Goal: Task Accomplishment & Management: Manage account settings

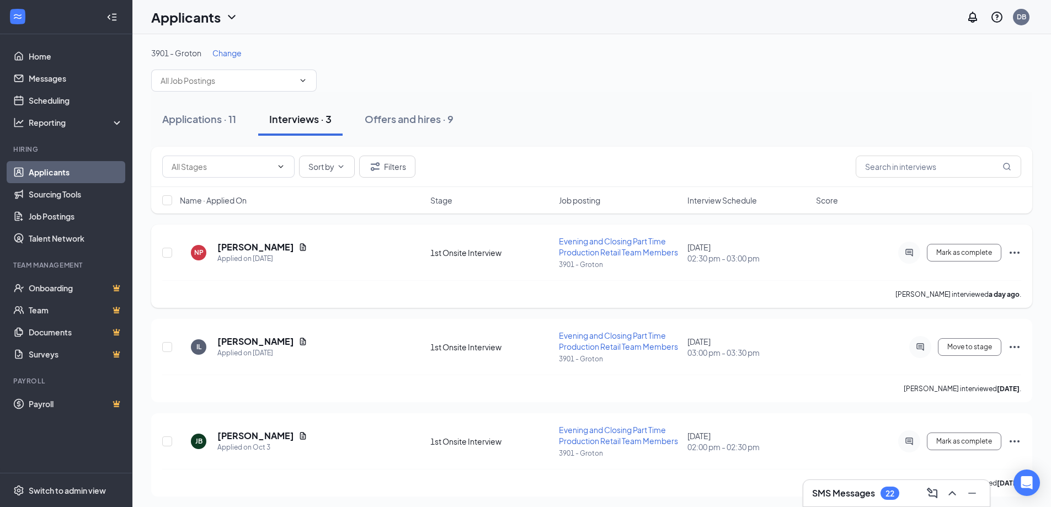
click at [1014, 250] on icon "Ellipses" at bounding box center [1014, 252] width 13 height 13
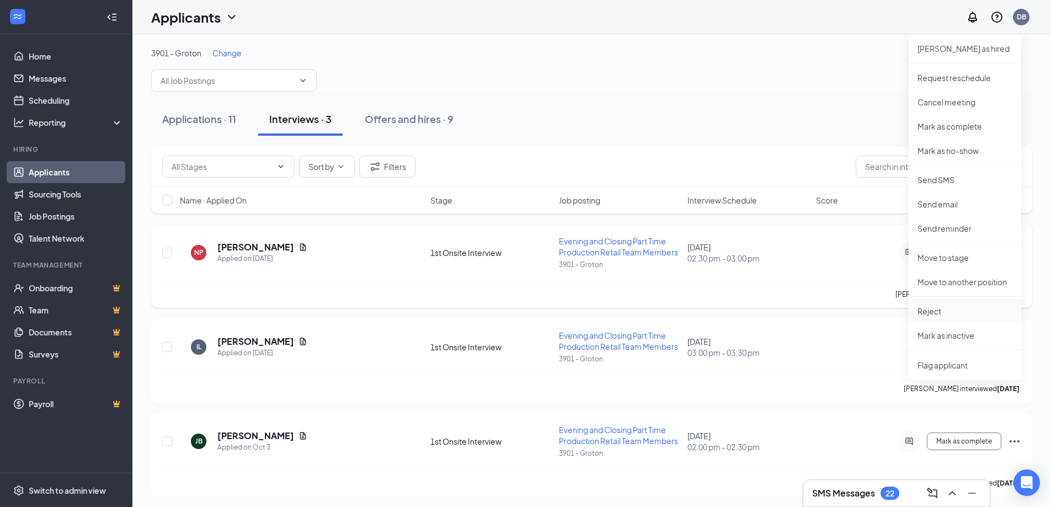
click at [960, 312] on p "Reject" at bounding box center [964, 311] width 95 height 11
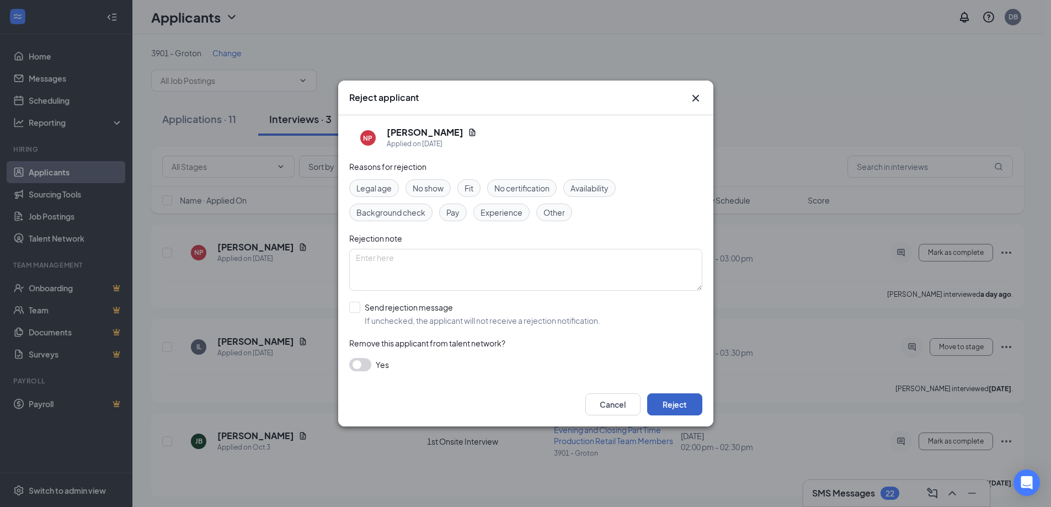
click at [675, 409] on button "Reject" at bounding box center [674, 404] width 55 height 22
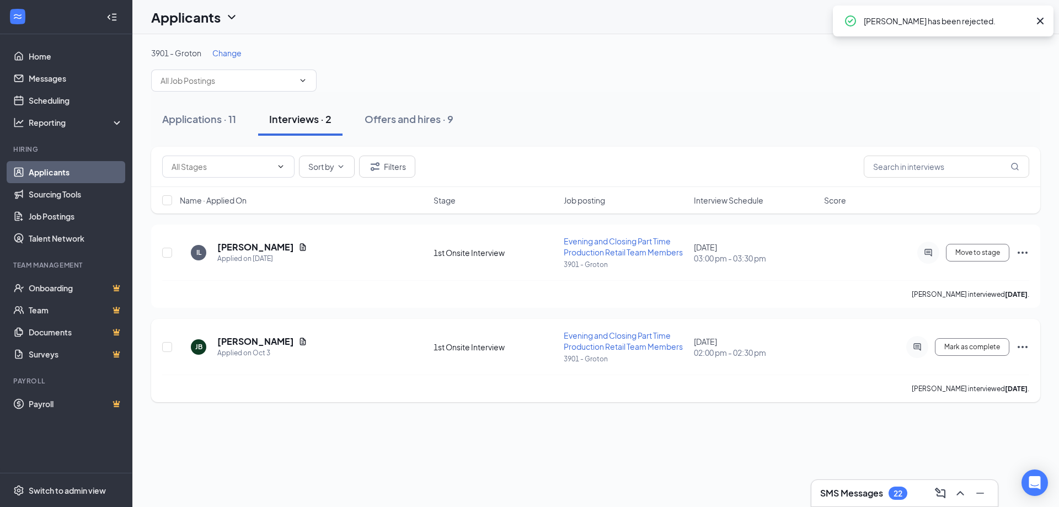
click at [1027, 347] on icon "Ellipses" at bounding box center [1023, 347] width 10 height 2
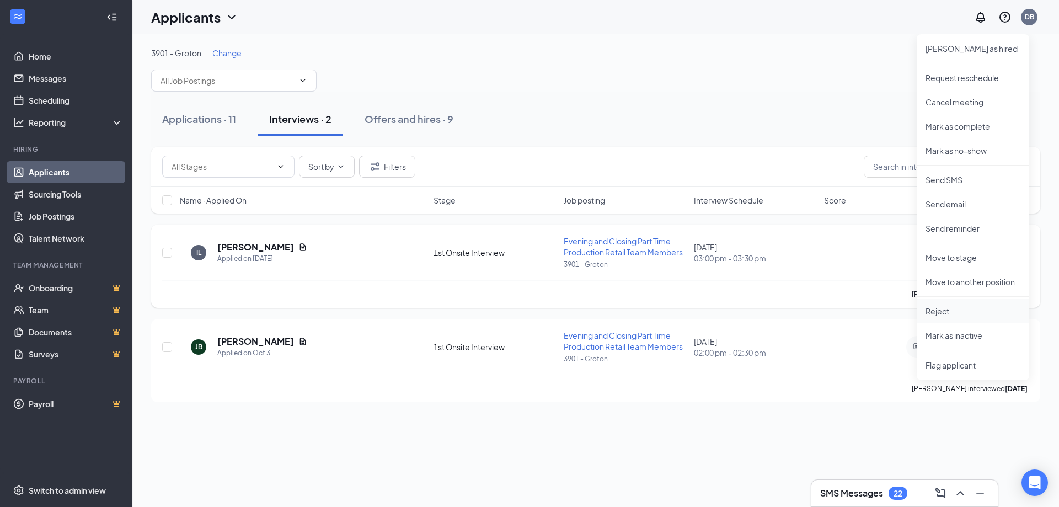
click at [979, 312] on p "Reject" at bounding box center [972, 311] width 95 height 11
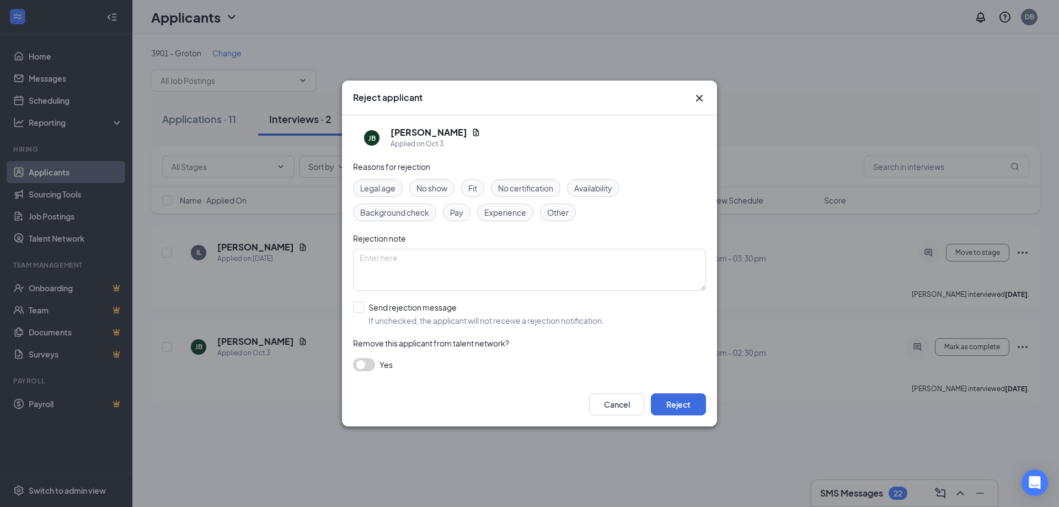
click at [675, 421] on div "Cancel Reject" at bounding box center [529, 404] width 375 height 44
click at [677, 408] on button "Reject" at bounding box center [678, 404] width 55 height 22
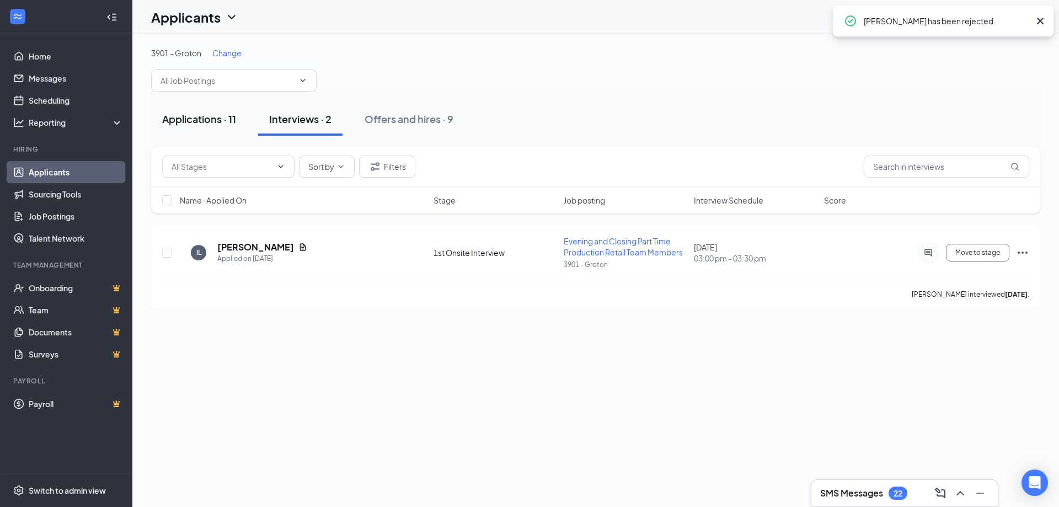
click at [194, 117] on div "Applications · 11" at bounding box center [199, 119] width 74 height 14
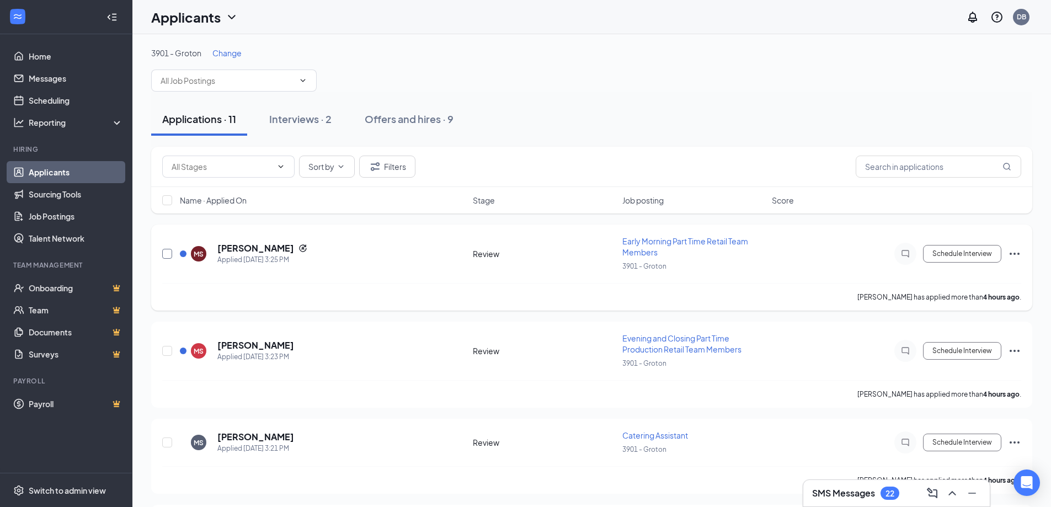
click at [162, 247] on div "[PERSON_NAME] Applied [DATE] 3:25 PM Review Early Morning Part Time Retail Team…" at bounding box center [591, 267] width 881 height 86
click at [165, 251] on input "checkbox" at bounding box center [167, 254] width 10 height 10
checkbox input "true"
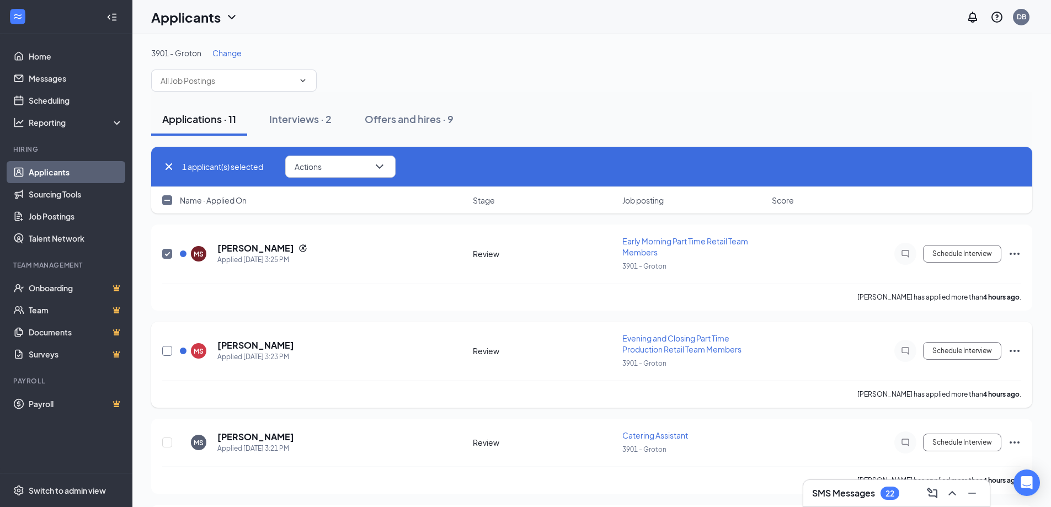
click at [169, 350] on input "checkbox" at bounding box center [167, 351] width 10 height 10
checkbox input "true"
click at [165, 443] on input "checkbox" at bounding box center [167, 442] width 10 height 10
click at [168, 442] on input "checkbox" at bounding box center [167, 442] width 10 height 10
checkbox input "false"
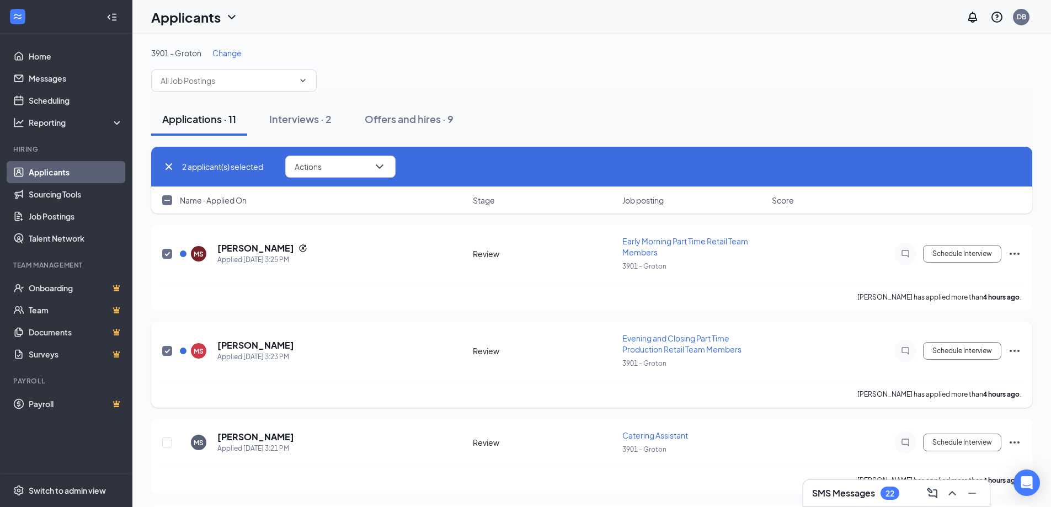
click at [167, 351] on input "checkbox" at bounding box center [167, 351] width 10 height 10
checkbox input "false"
click at [170, 251] on input "checkbox" at bounding box center [167, 254] width 10 height 10
checkbox input "false"
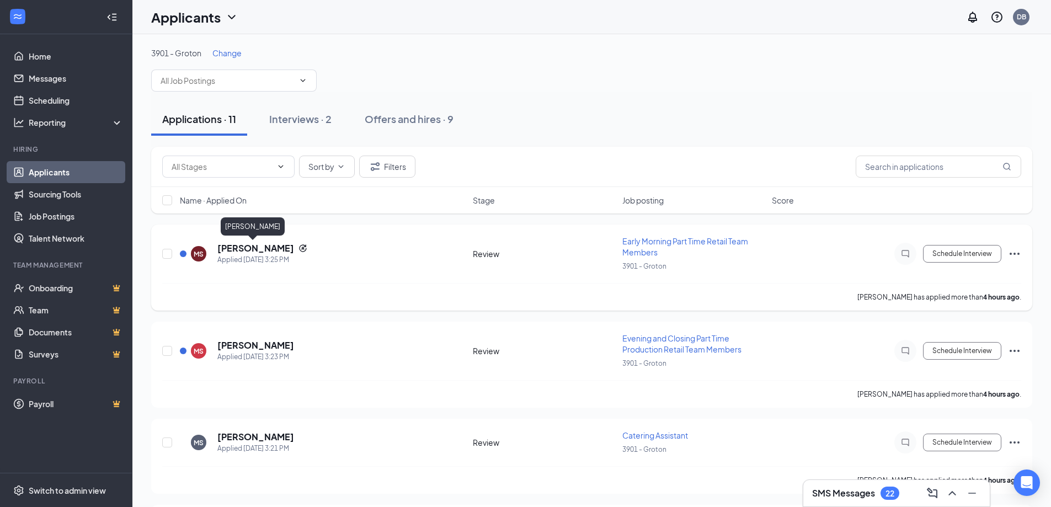
click at [253, 250] on h5 "[PERSON_NAME]" at bounding box center [255, 248] width 77 height 12
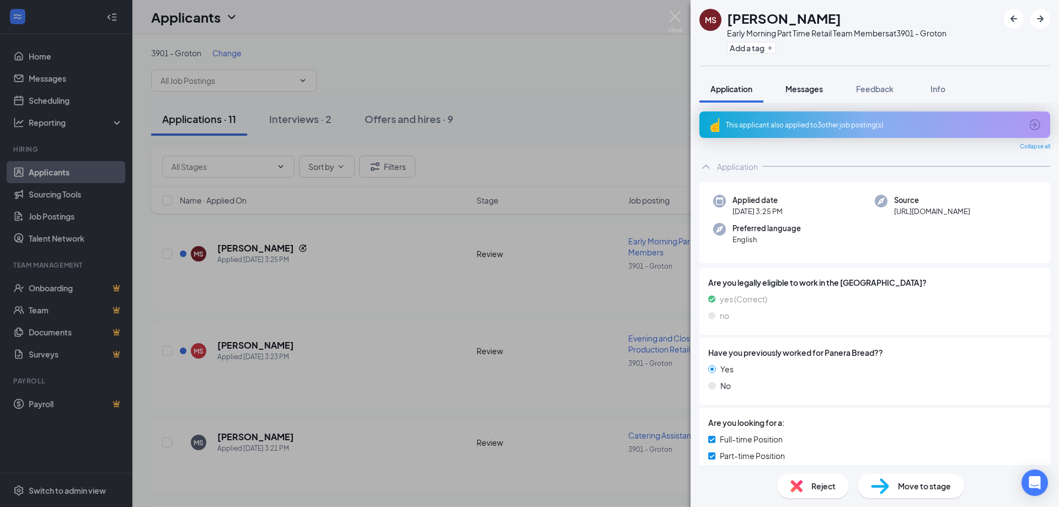
click at [812, 98] on button "Messages" at bounding box center [804, 89] width 60 height 28
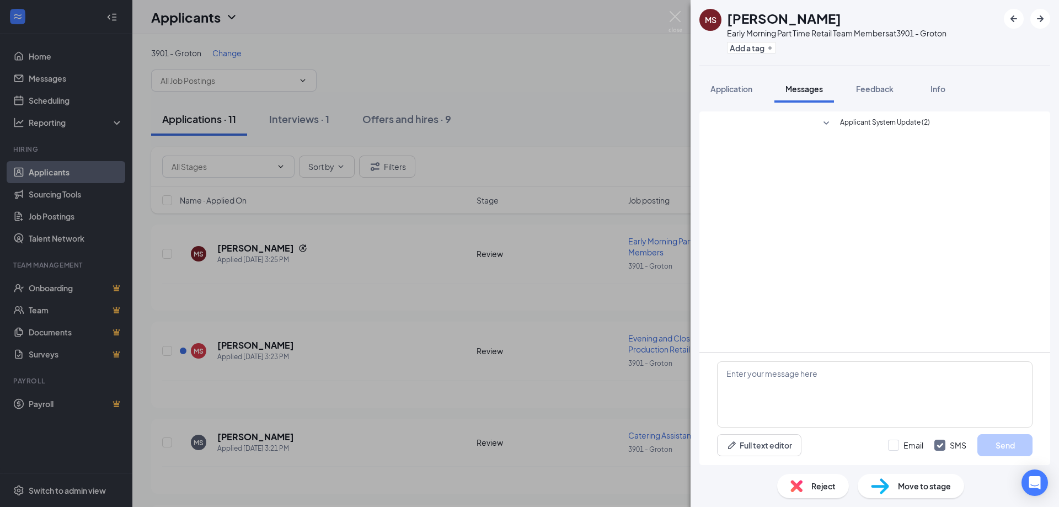
click at [576, 365] on div "[PERSON_NAME] Early Morning Part Time Retail Team Members at 3901 - Groton Add …" at bounding box center [529, 253] width 1059 height 507
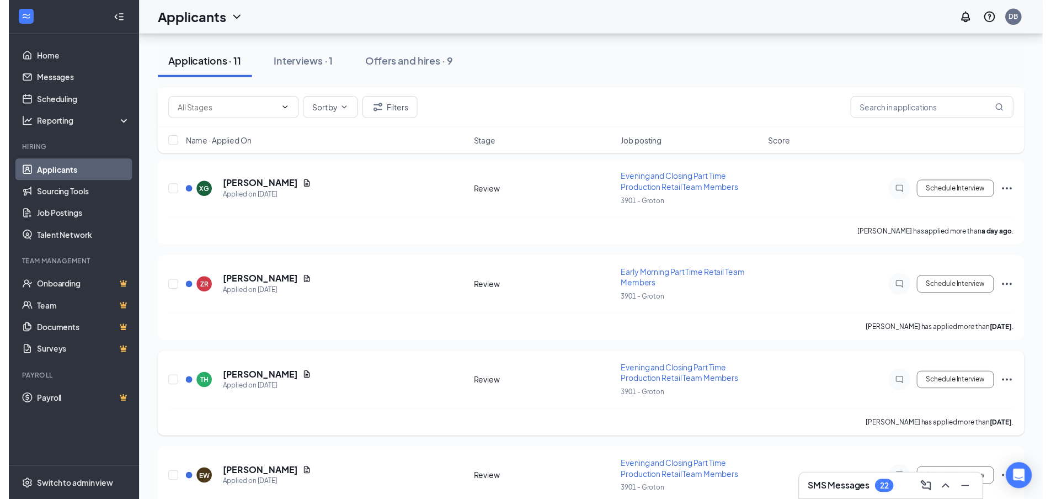
scroll to position [386, 0]
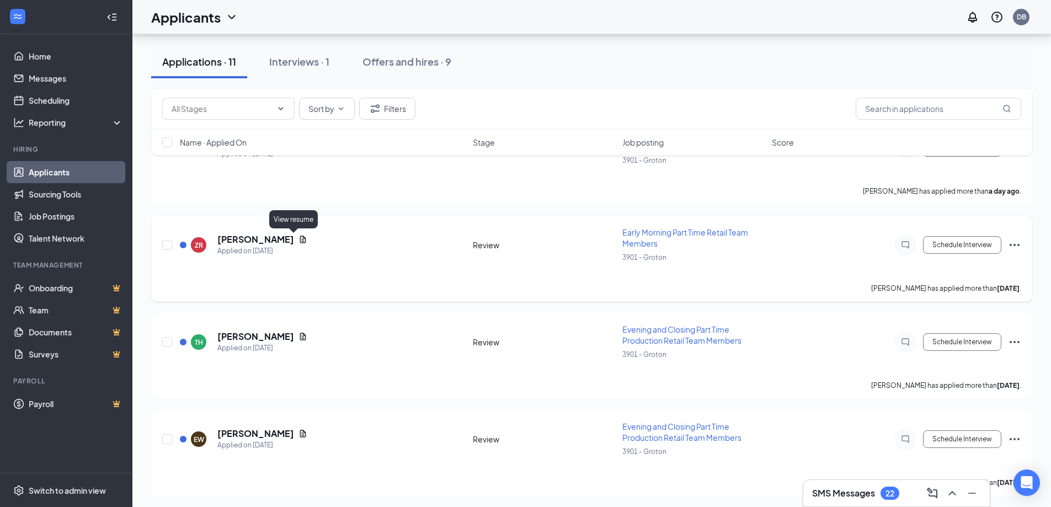
click at [300, 239] on icon "Document" at bounding box center [303, 238] width 6 height 7
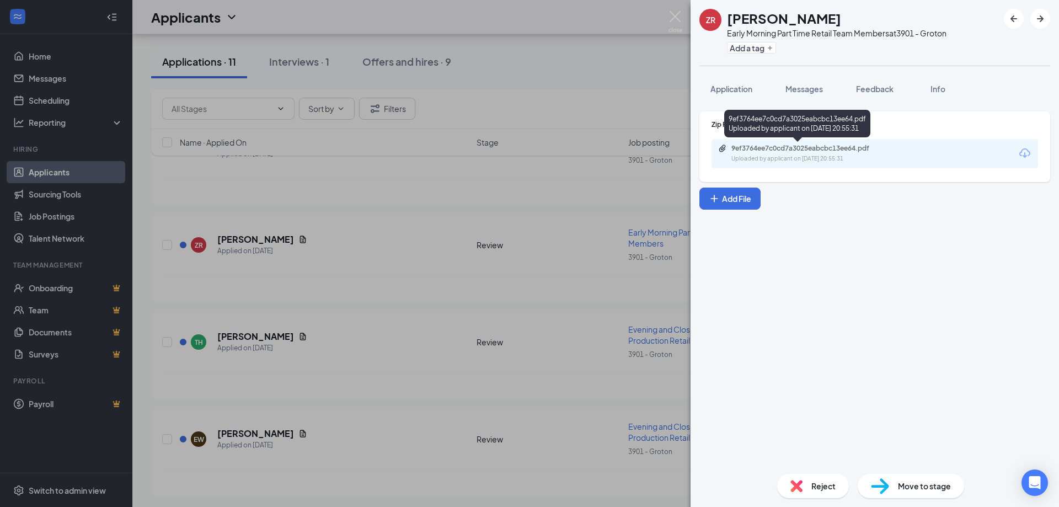
click at [790, 160] on div "Uploaded by applicant on [DATE] 20:55:31" at bounding box center [813, 158] width 165 height 9
click at [392, 369] on div "ZR [PERSON_NAME] Early Morning Part Time Retail Team Members at 3901 - Groton A…" at bounding box center [529, 253] width 1059 height 507
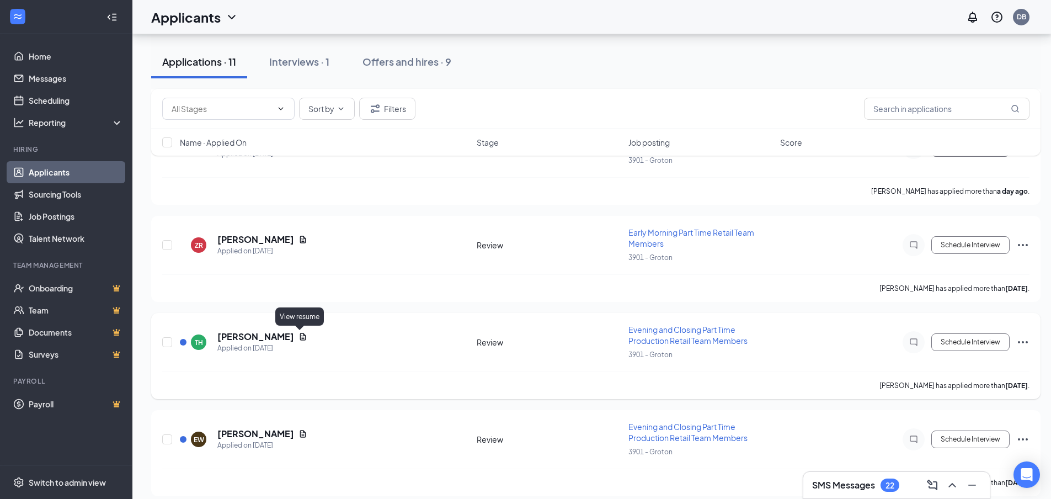
click at [302, 333] on icon "Document" at bounding box center [302, 336] width 9 height 9
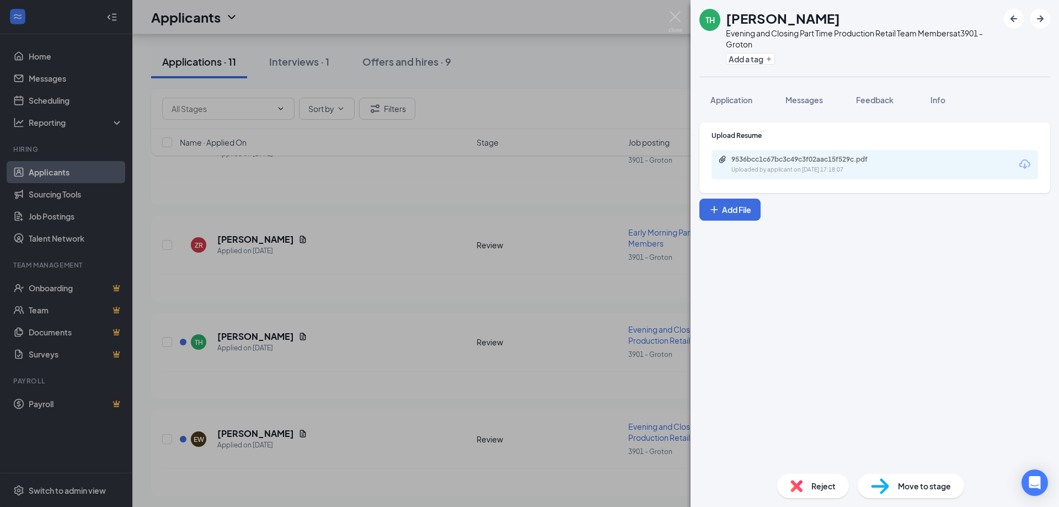
click at [783, 159] on div "9536bcc1c67bc3c49c3f02aac15f529c.pdf" at bounding box center [808, 159] width 154 height 9
click at [346, 351] on div "TH [PERSON_NAME] Evening and Closing Part Time Production Retail Team Members a…" at bounding box center [529, 253] width 1059 height 507
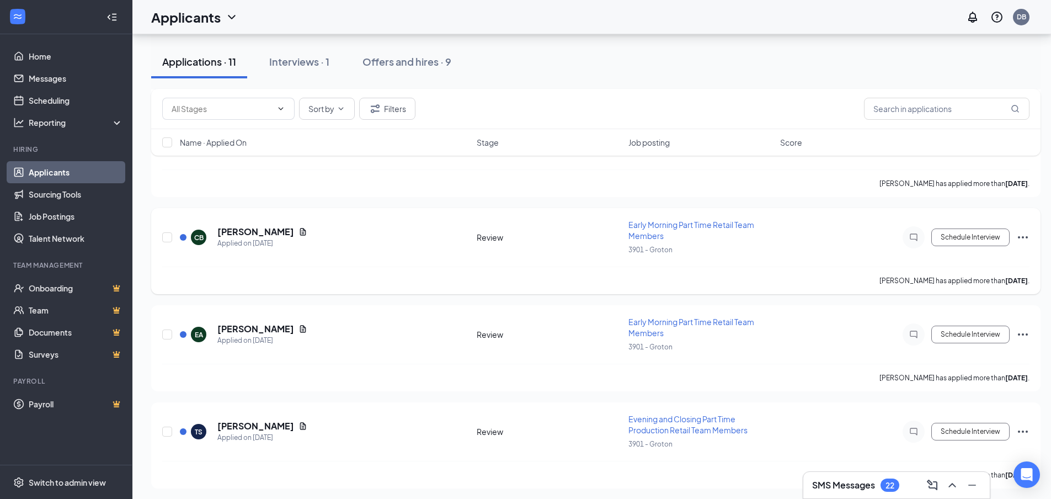
scroll to position [785, 0]
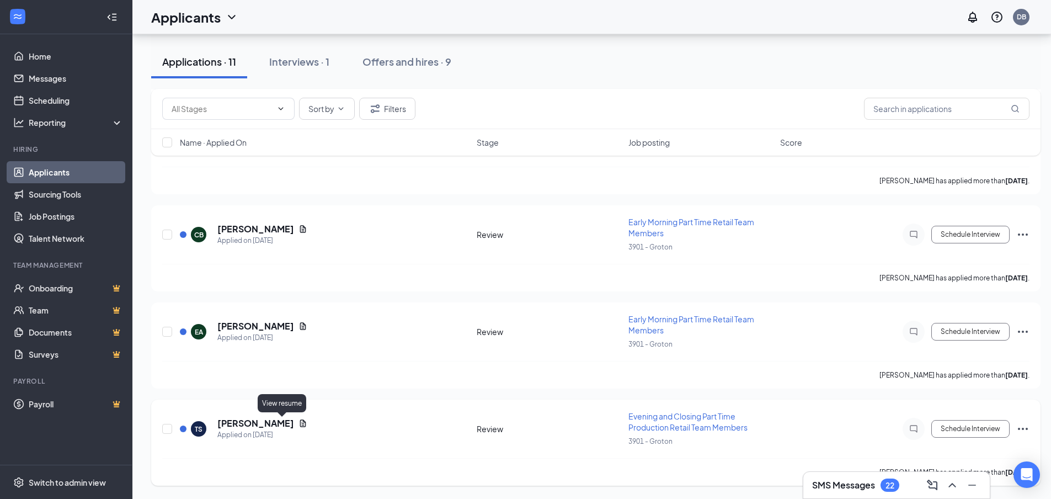
click at [298, 422] on icon "Document" at bounding box center [302, 423] width 9 height 9
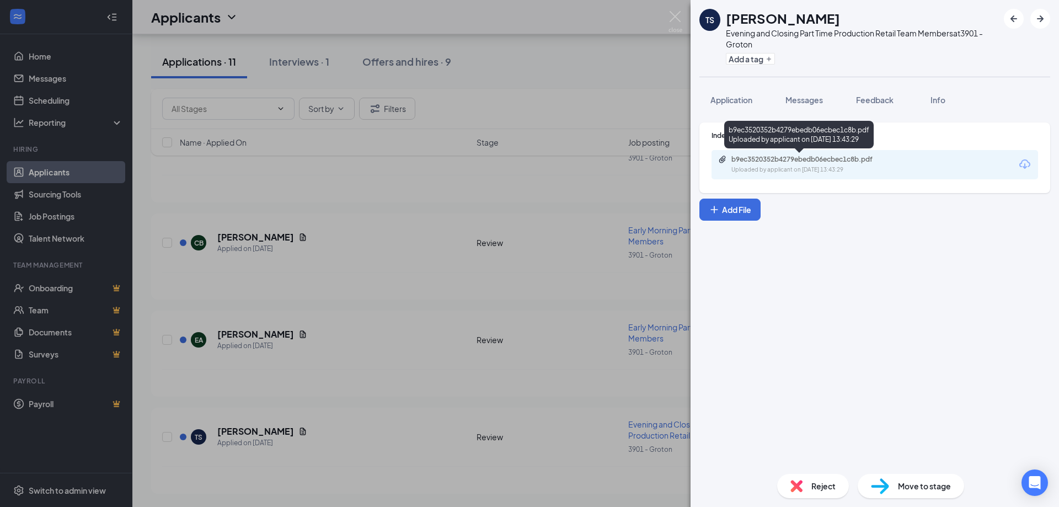
click at [785, 170] on div "Uploaded by applicant on [DATE] 13:43:29" at bounding box center [813, 169] width 165 height 9
click at [188, 211] on div "TS [PERSON_NAME] Evening and Closing Part Time Production Retail Team Members a…" at bounding box center [529, 253] width 1059 height 507
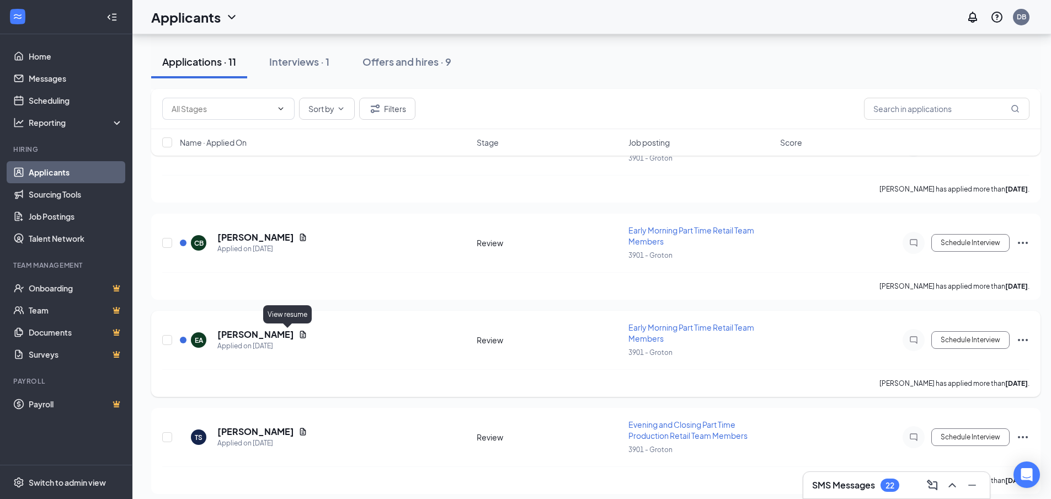
click at [298, 335] on icon "Document" at bounding box center [302, 334] width 9 height 9
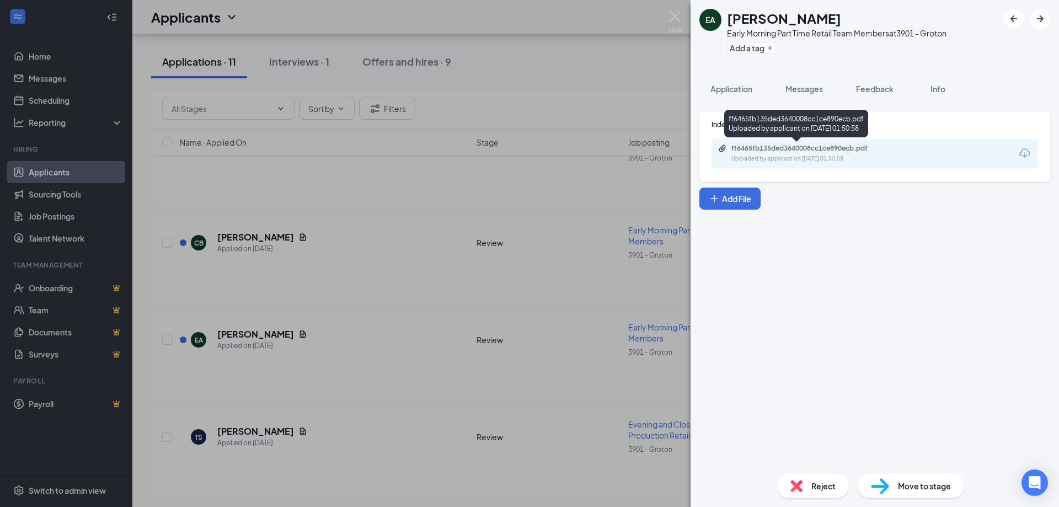
click at [769, 158] on div "Uploaded by applicant on [DATE] 01:50:58" at bounding box center [813, 158] width 165 height 9
click at [379, 398] on div "EA [PERSON_NAME] Early Morning Part Time Retail Team Members at 3901 - Groton A…" at bounding box center [529, 253] width 1059 height 507
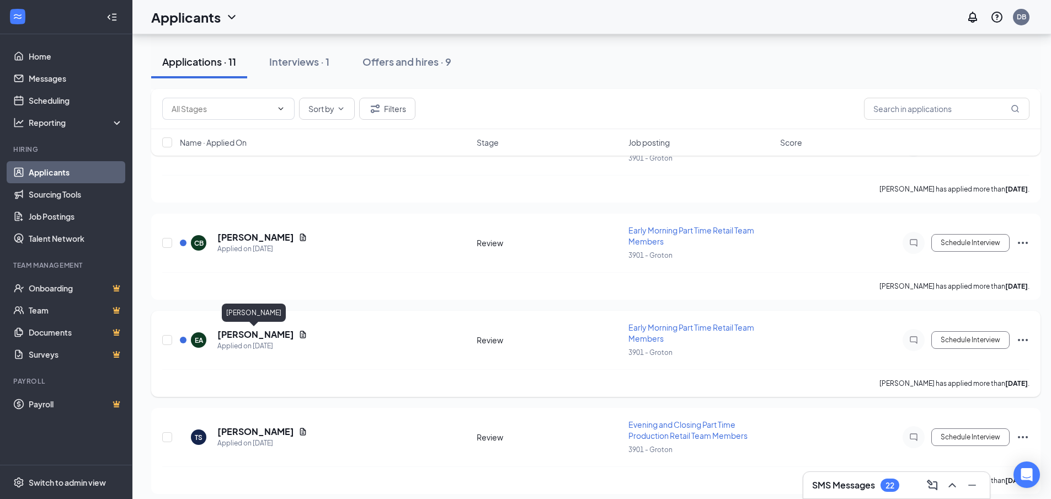
click at [255, 337] on h5 "[PERSON_NAME]" at bounding box center [255, 334] width 77 height 12
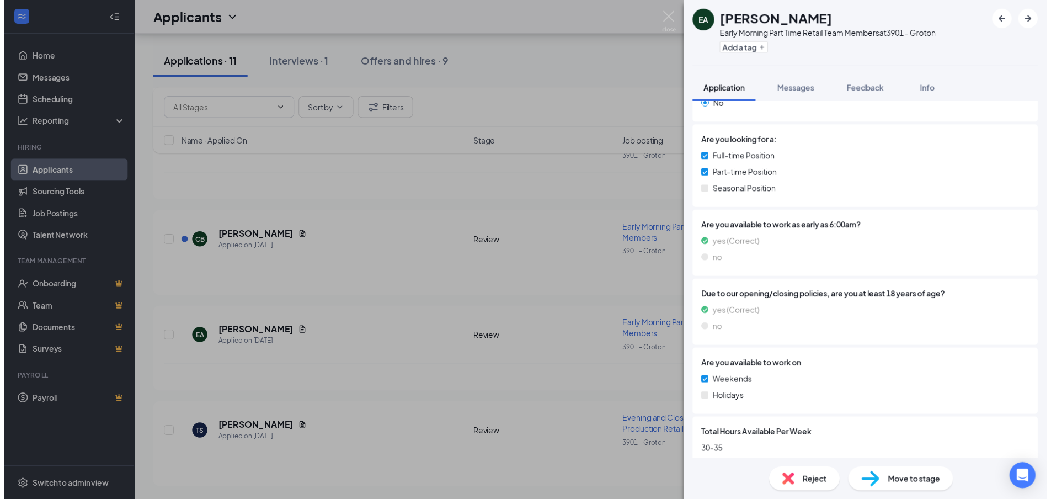
scroll to position [286, 0]
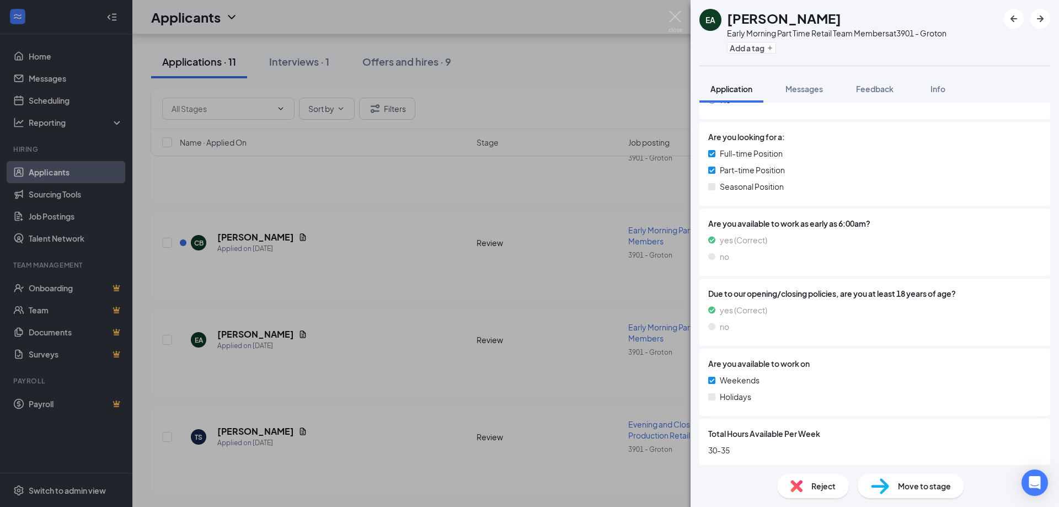
click at [341, 304] on div "EA [PERSON_NAME] Early Morning Part Time Retail Team Members at 3901 - Groton A…" at bounding box center [529, 253] width 1059 height 507
